Goal: Task Accomplishment & Management: Manage account settings

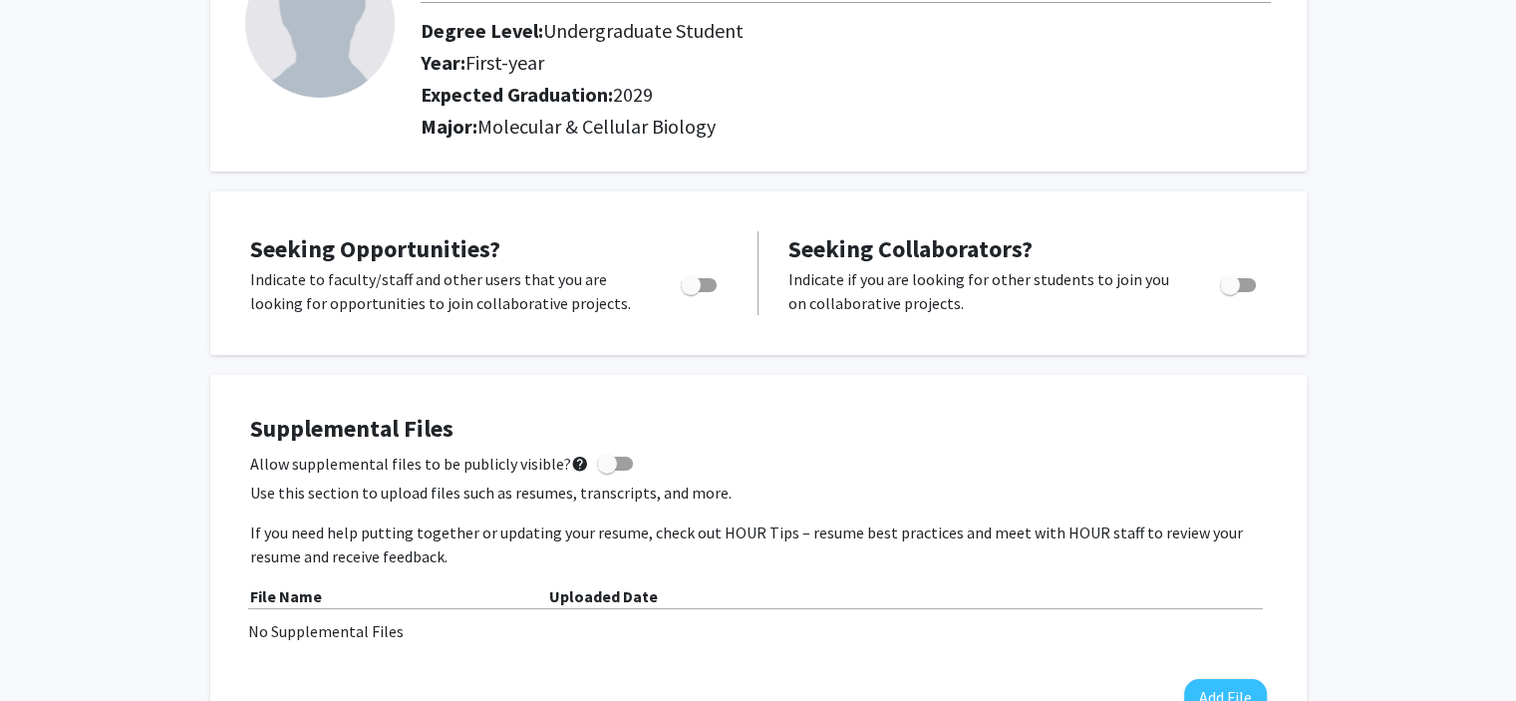
scroll to position [185, 0]
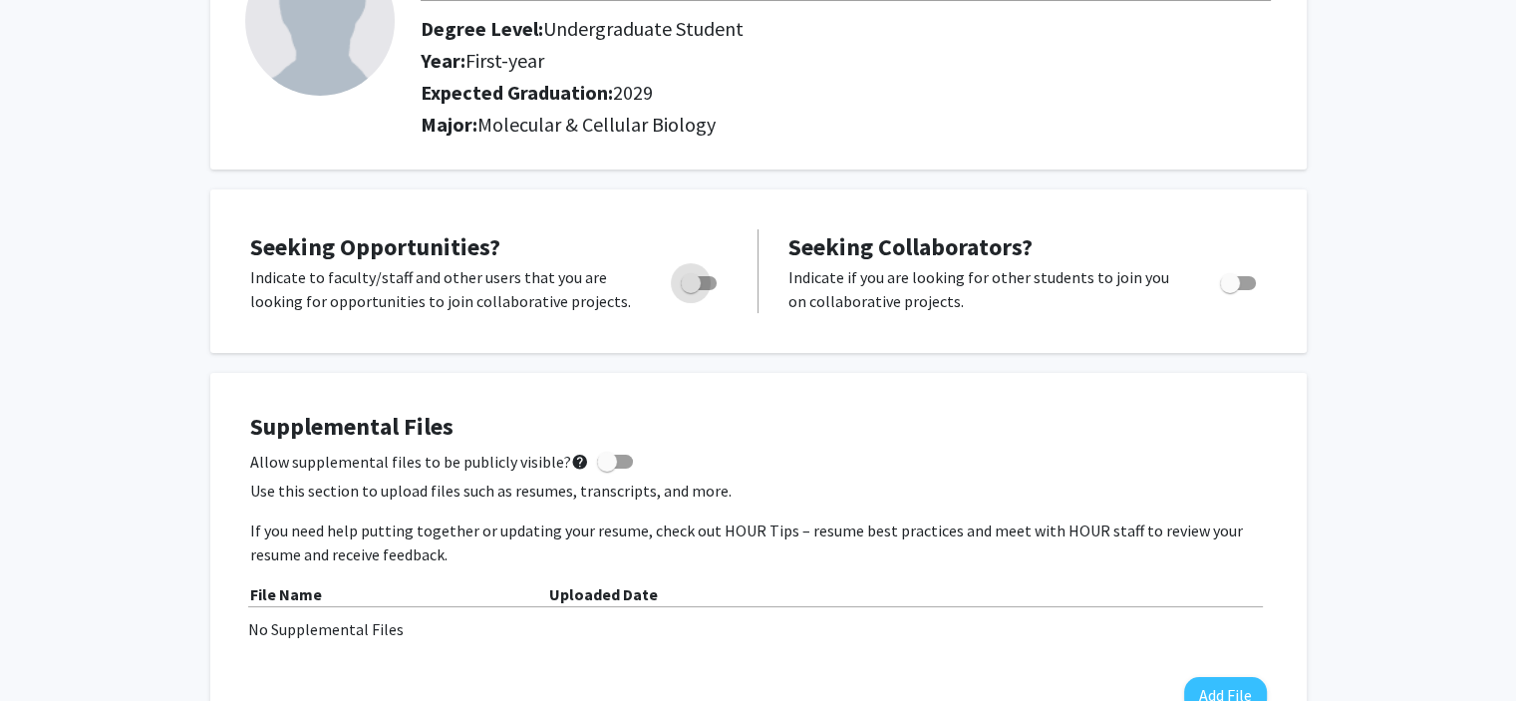
click at [699, 278] on span "Toggle" at bounding box center [691, 283] width 20 height 20
click at [691, 290] on input "Are you actively seeking opportunities?" at bounding box center [690, 290] width 1 height 1
checkbox input "true"
click at [1244, 278] on span "Toggle" at bounding box center [1238, 283] width 36 height 14
click at [1230, 290] on input "Would you like to receive other student requests to work with you?" at bounding box center [1229, 290] width 1 height 1
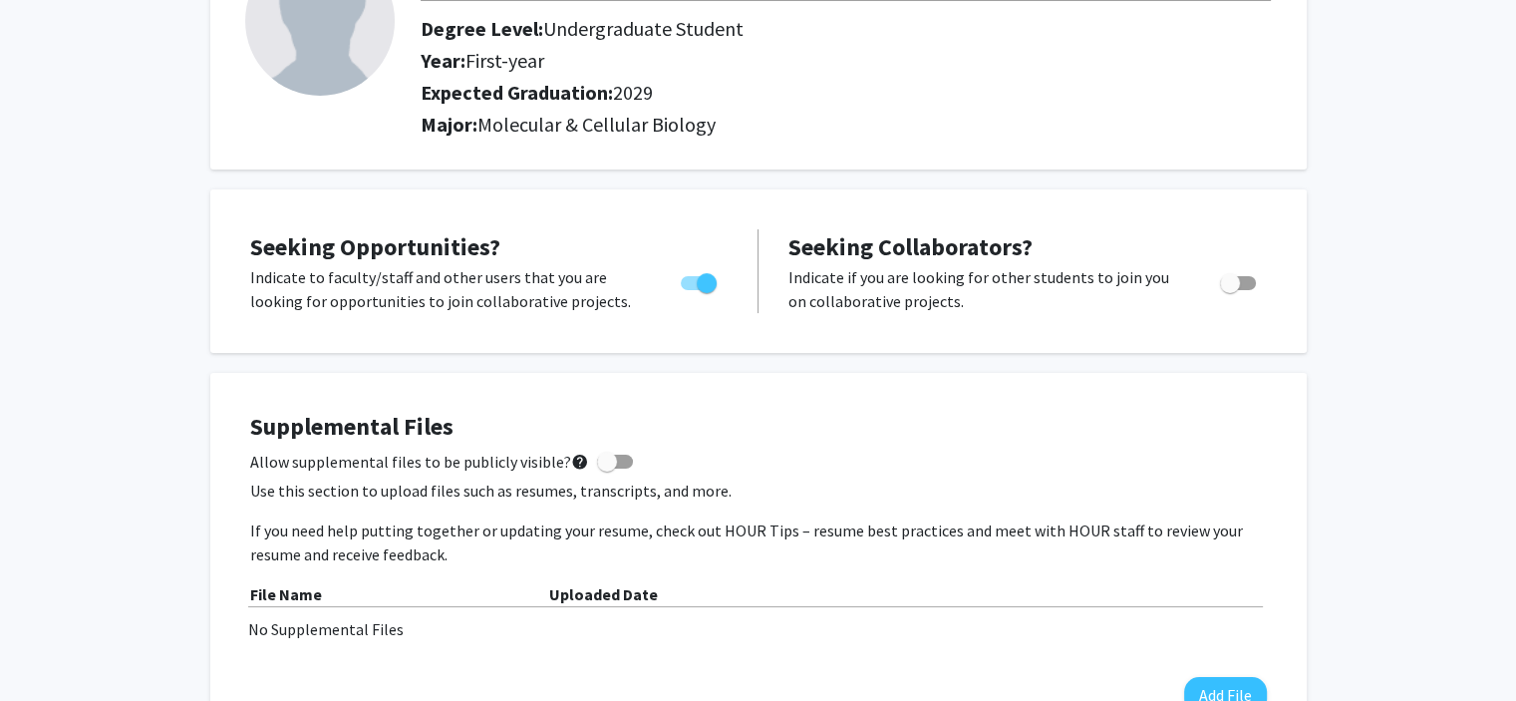
checkbox input "true"
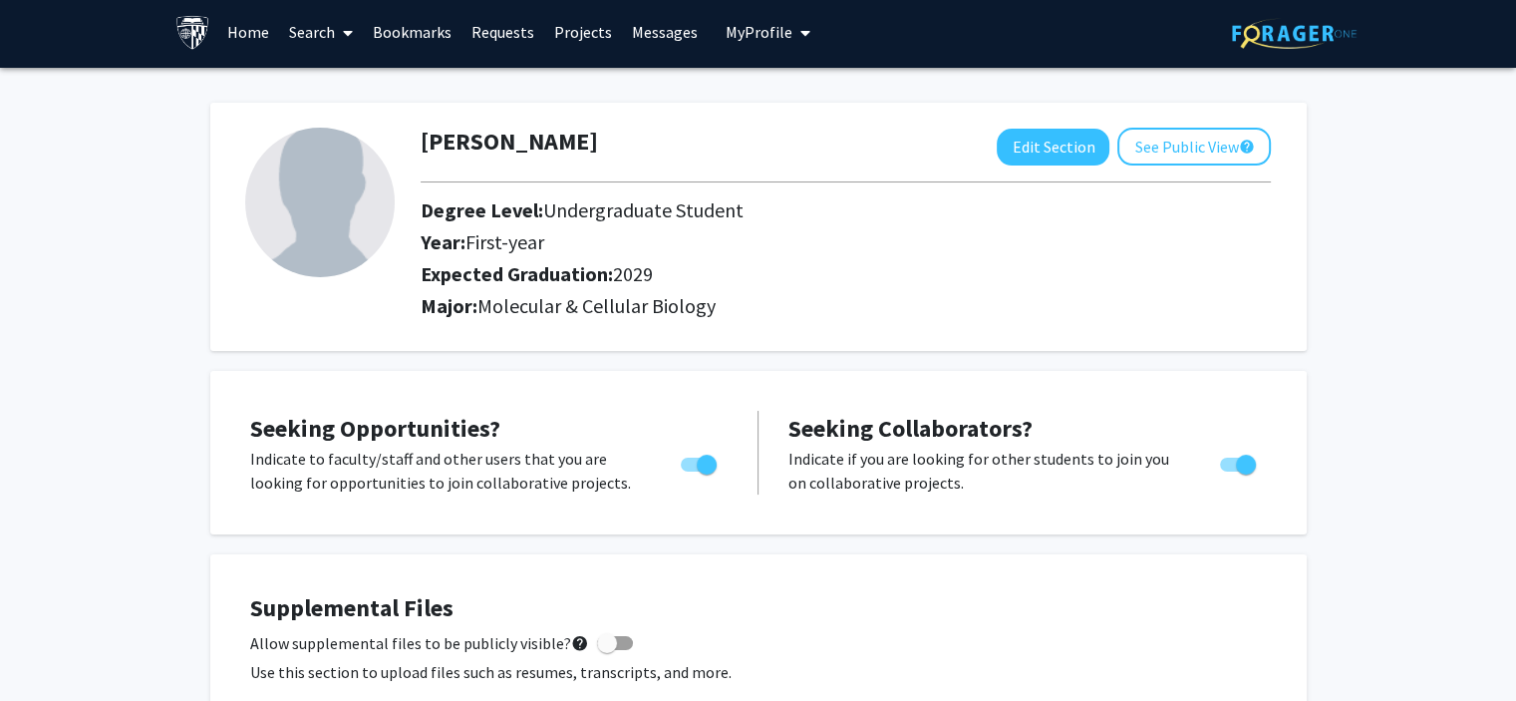
scroll to position [0, 0]
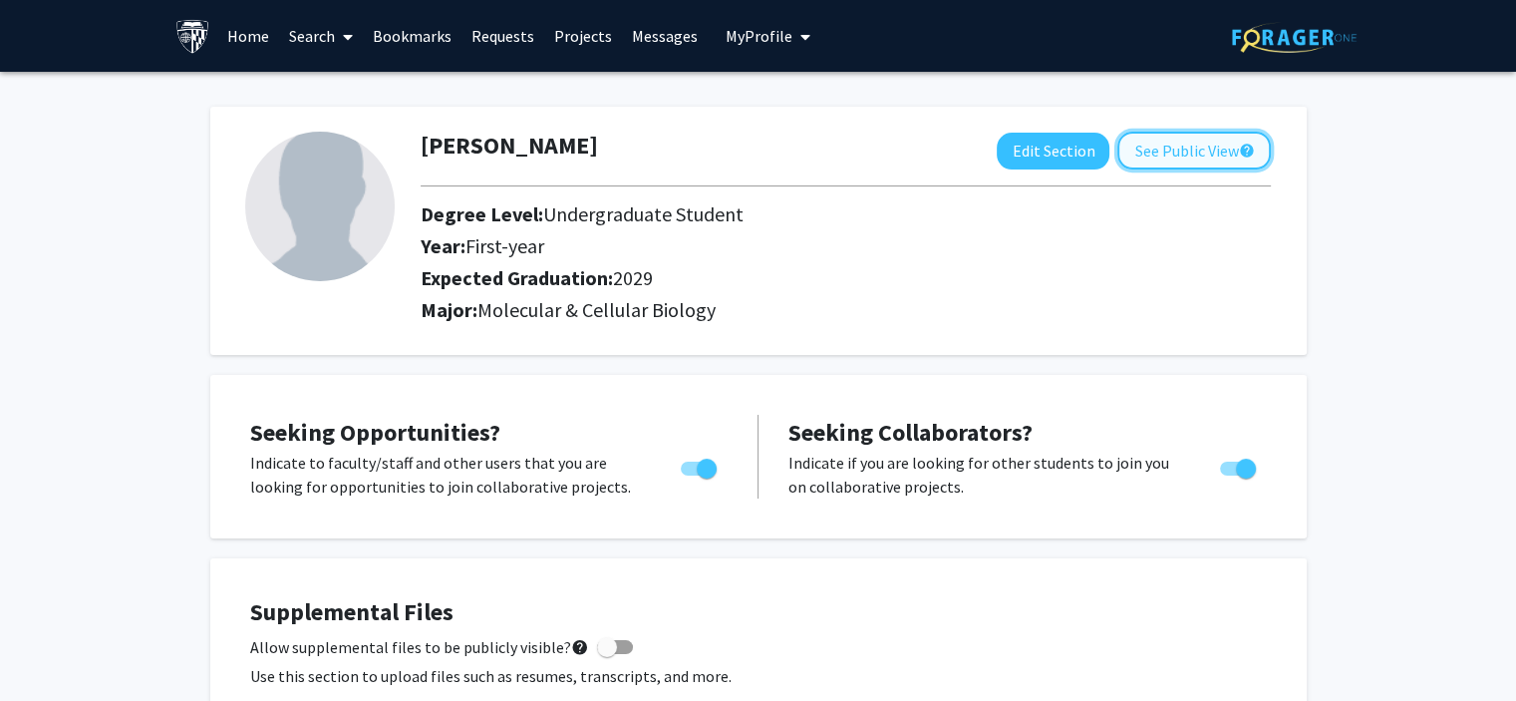
click at [1146, 166] on button "See Public View help" at bounding box center [1193, 151] width 153 height 38
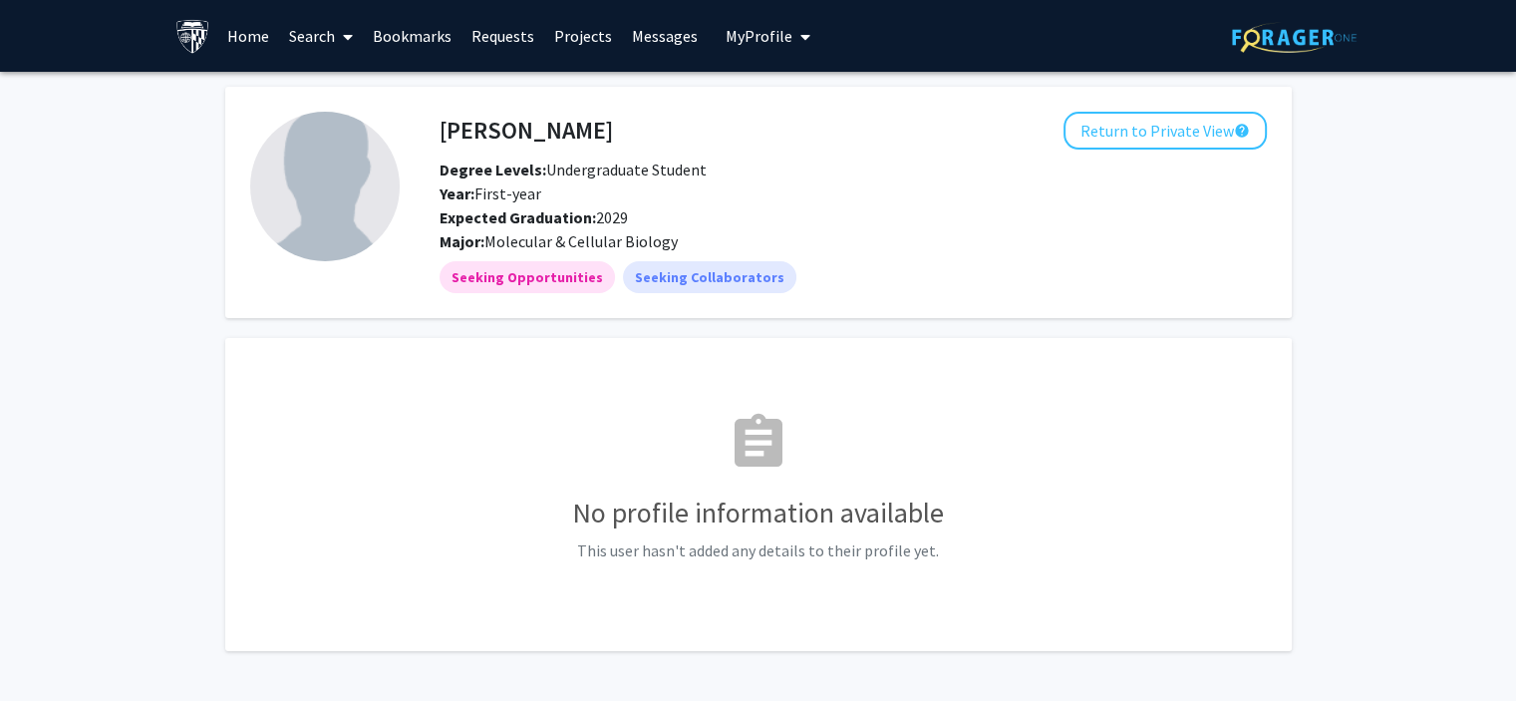
click at [315, 34] on link "Search" at bounding box center [321, 36] width 84 height 70
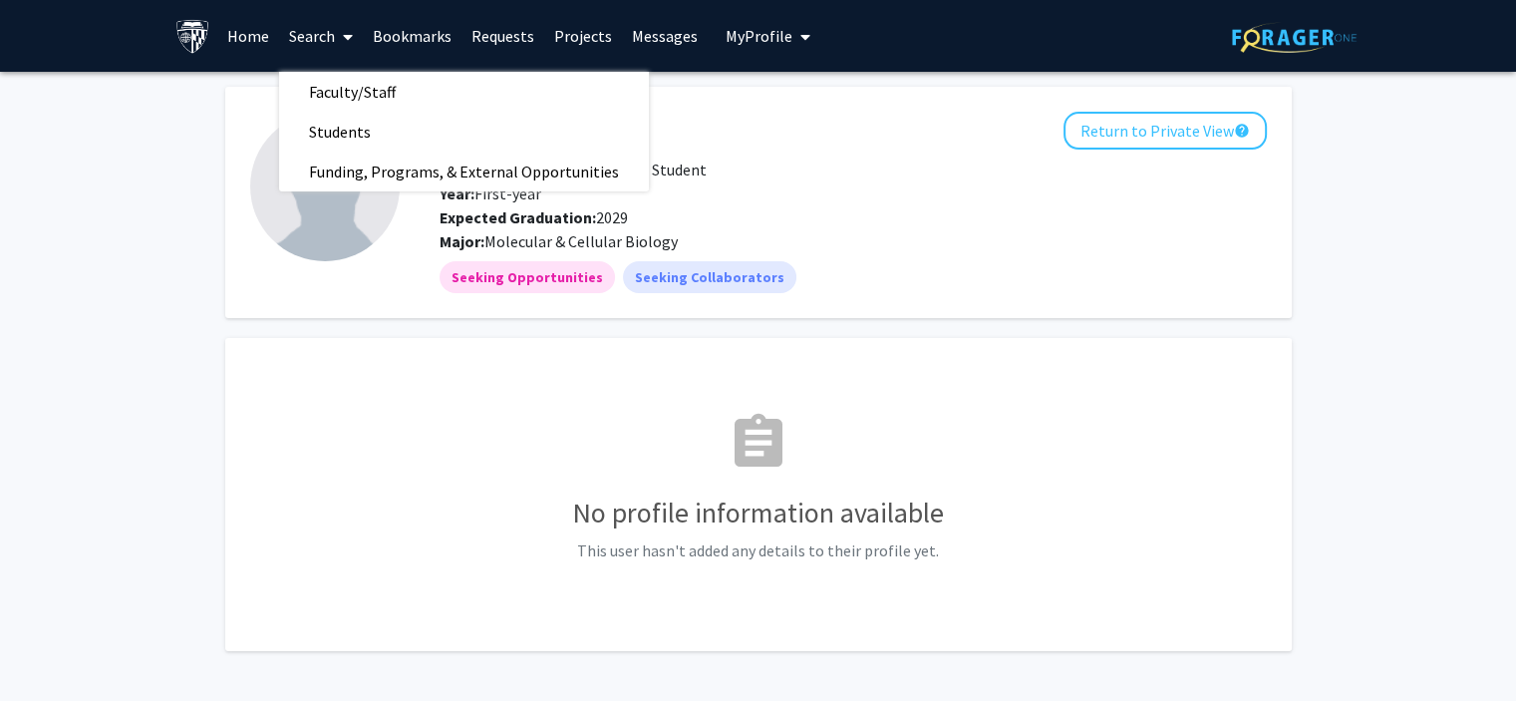
click at [251, 43] on link "Home" at bounding box center [248, 36] width 62 height 70
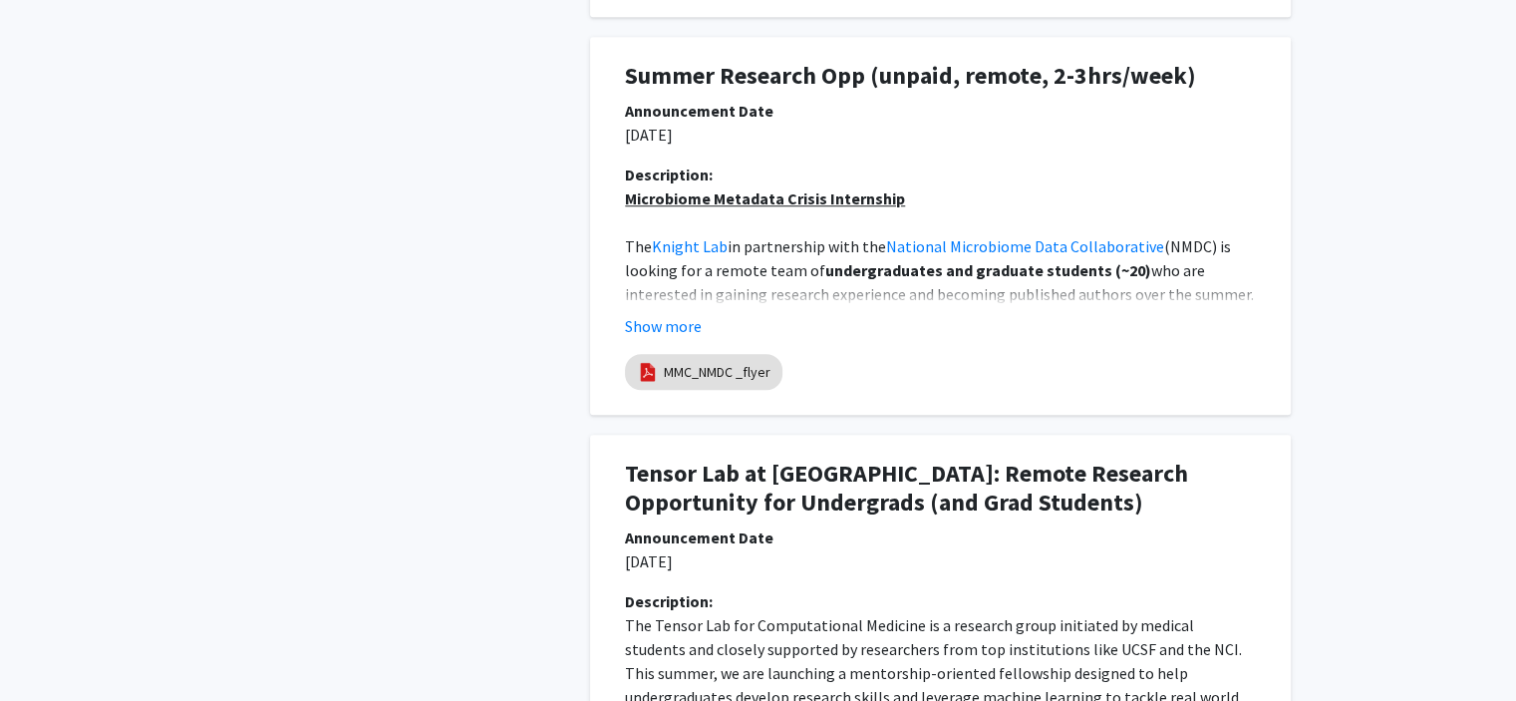
scroll to position [1514, 0]
click at [688, 317] on button "Show more" at bounding box center [663, 324] width 77 height 24
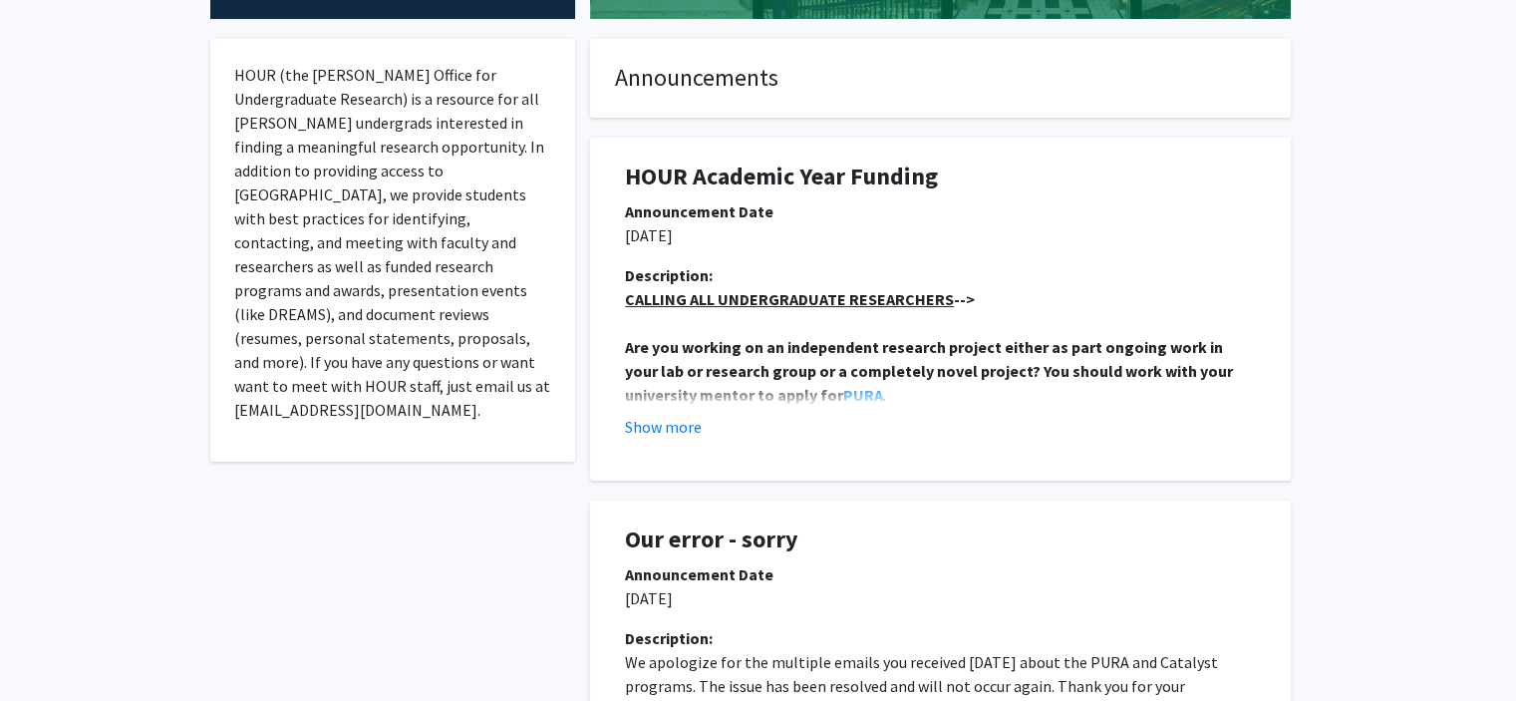
scroll to position [367, 0]
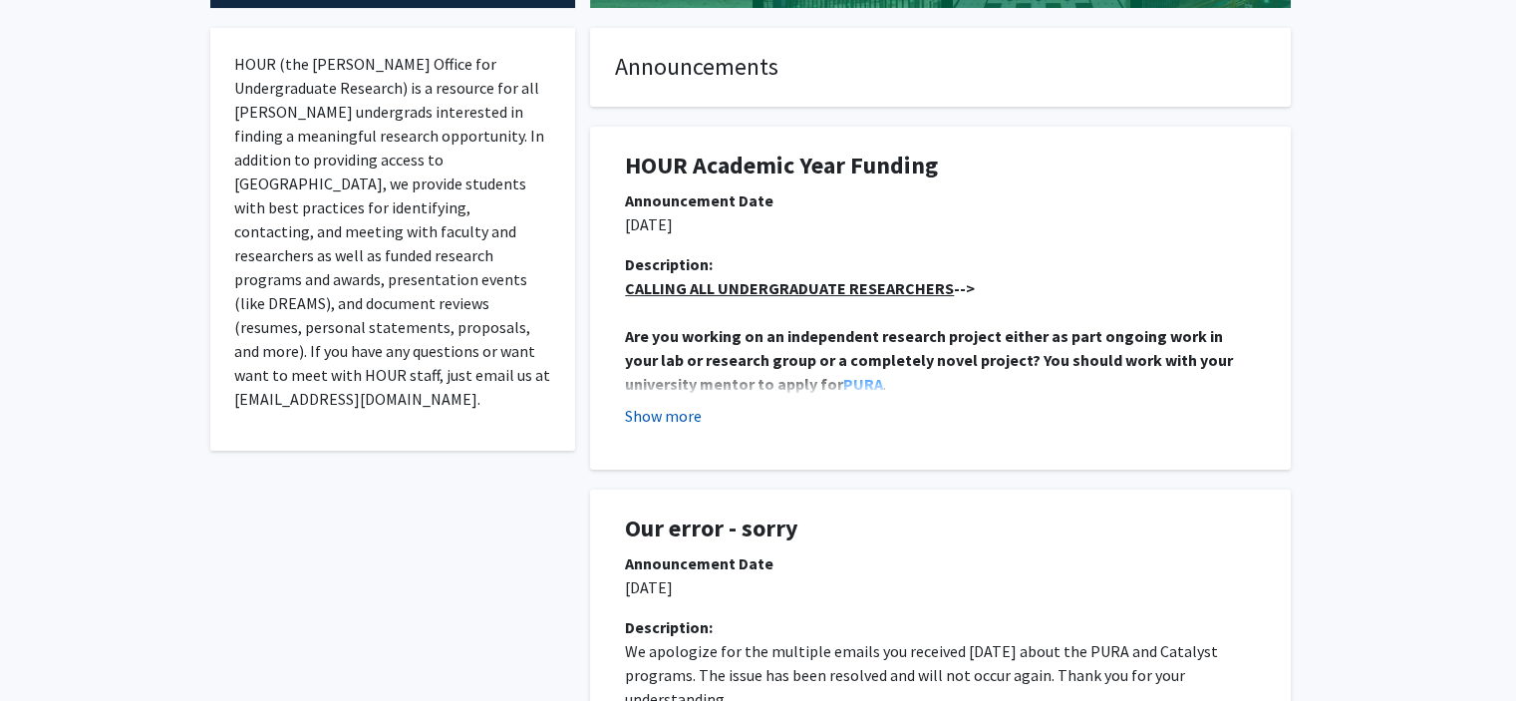
click at [694, 414] on button "Show more" at bounding box center [663, 416] width 77 height 24
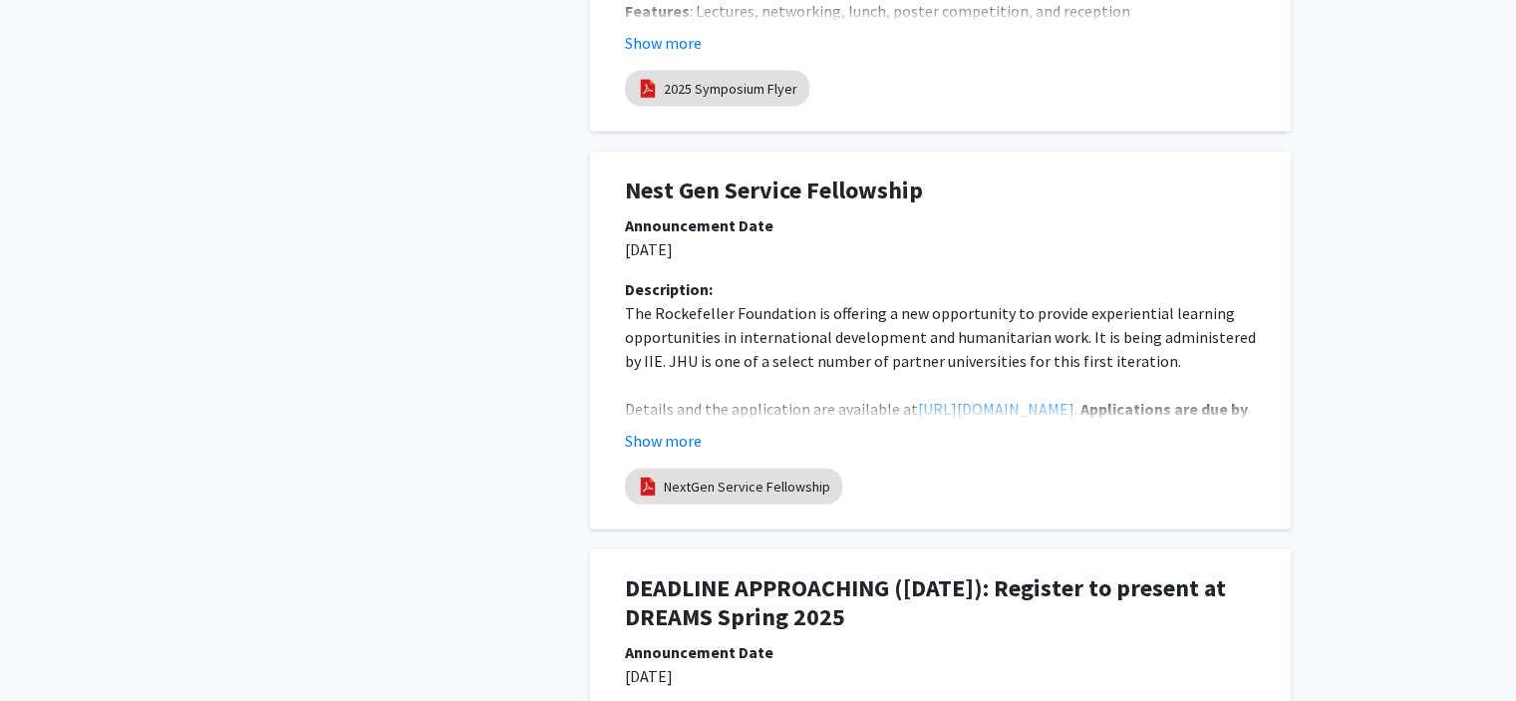
scroll to position [4636, 0]
